Goal: Task Accomplishment & Management: Manage account settings

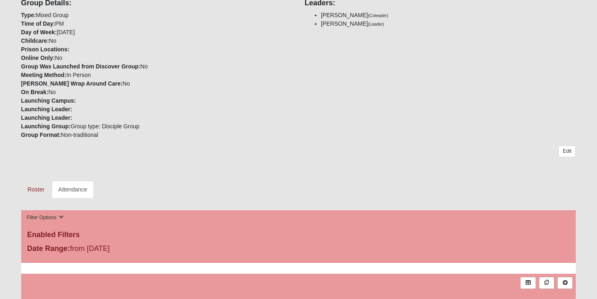
scroll to position [118, 0]
click at [68, 189] on link "Attendance" at bounding box center [73, 189] width 42 height 17
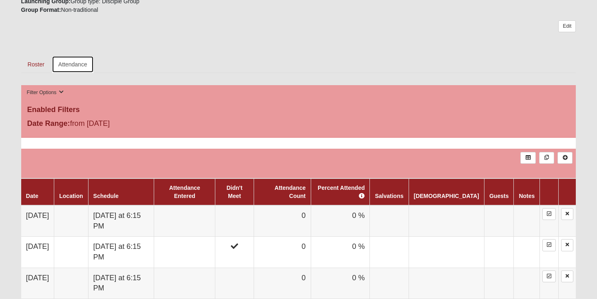
scroll to position [283, 0]
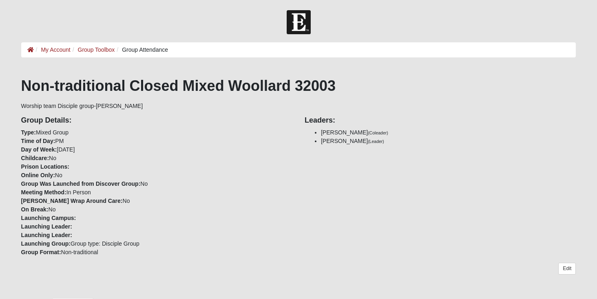
scroll to position [242, 0]
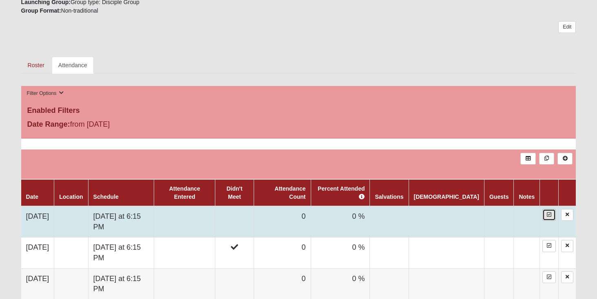
click at [550, 210] on link at bounding box center [548, 215] width 13 height 12
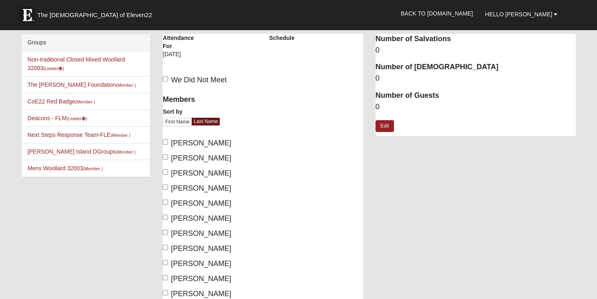
click at [200, 77] on span "We Did Not Meet" at bounding box center [199, 80] width 56 height 8
click at [168, 77] on input "We Did Not Meet" at bounding box center [165, 78] width 5 height 5
checkbox input "true"
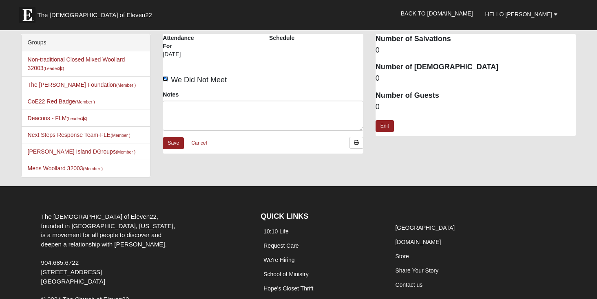
scroll to position [14, 0]
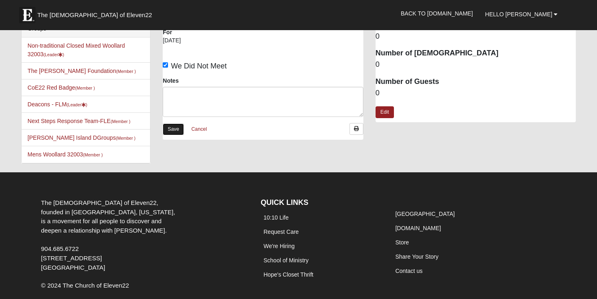
click at [172, 127] on link "Save" at bounding box center [173, 130] width 21 height 12
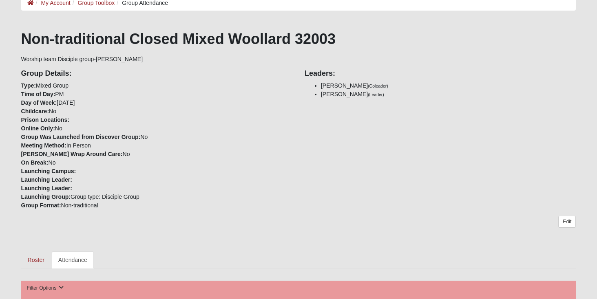
scroll to position [31, 0]
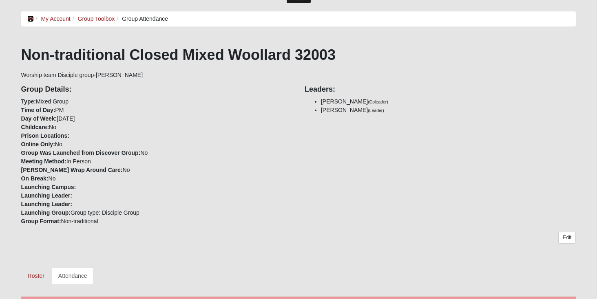
click at [32, 18] on icon at bounding box center [30, 19] width 7 height 6
